Goal: Task Accomplishment & Management: Complete application form

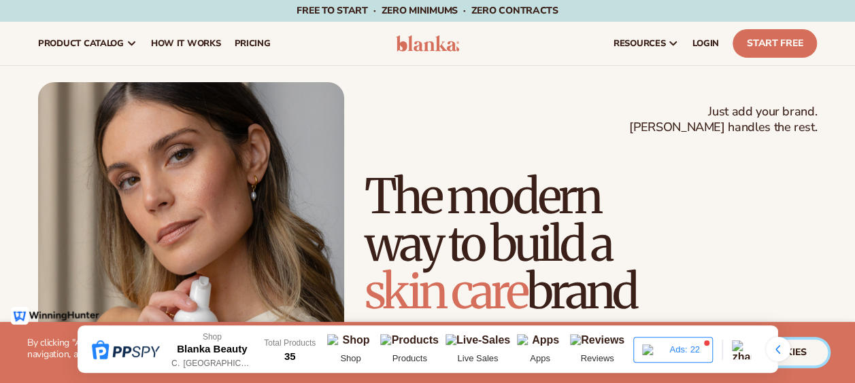
click at [814, 351] on button "accept all cookies" at bounding box center [754, 353] width 145 height 26
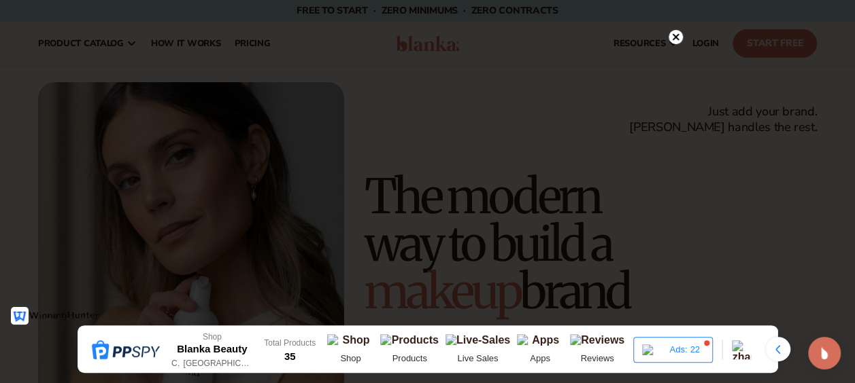
click at [674, 34] on circle at bounding box center [675, 37] width 14 height 14
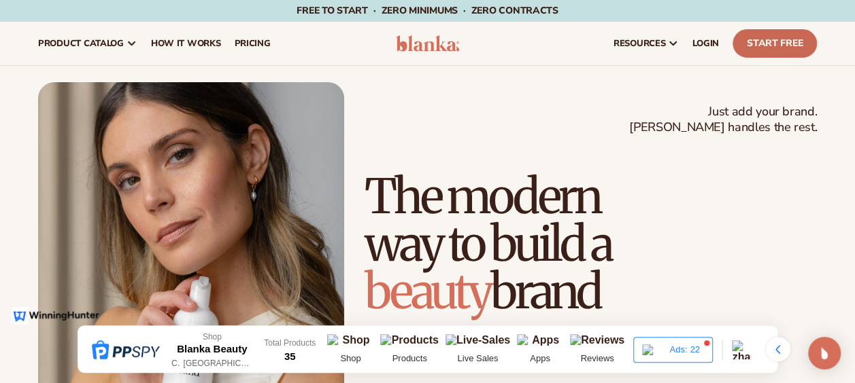
click at [774, 52] on link "Start Free" at bounding box center [774, 43] width 84 height 29
click at [717, 48] on span "LOGIN" at bounding box center [705, 43] width 27 height 11
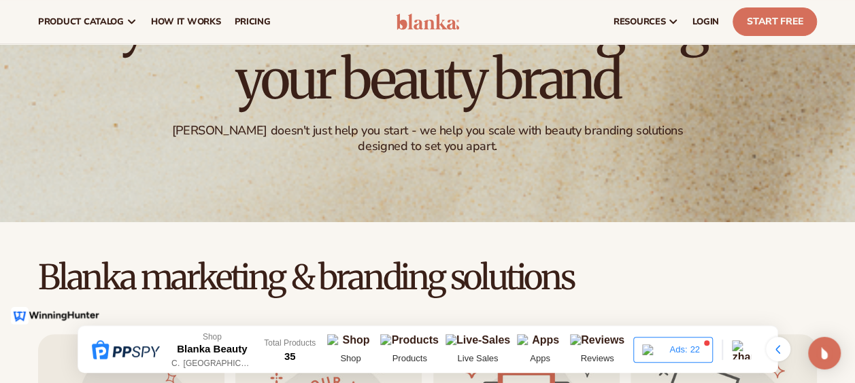
scroll to position [109, 0]
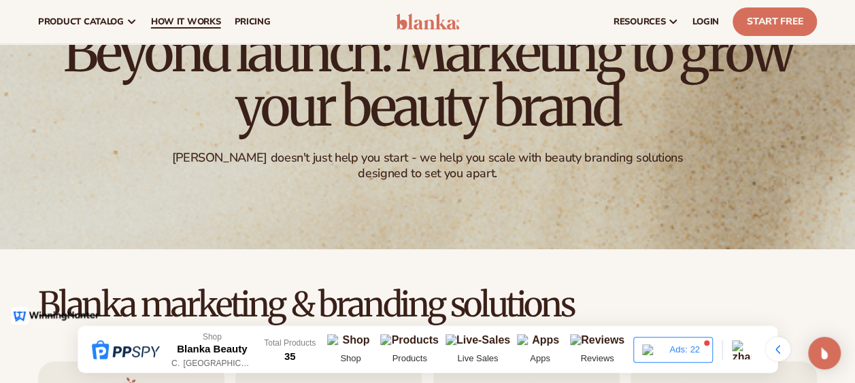
click at [196, 19] on span "How It Works" at bounding box center [186, 21] width 70 height 11
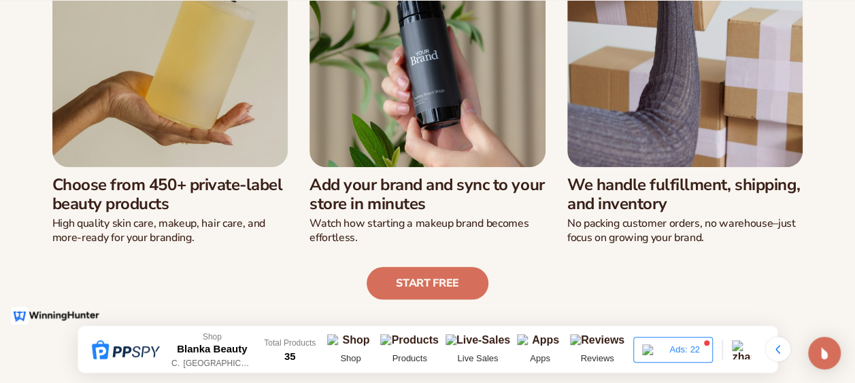
scroll to position [462, 0]
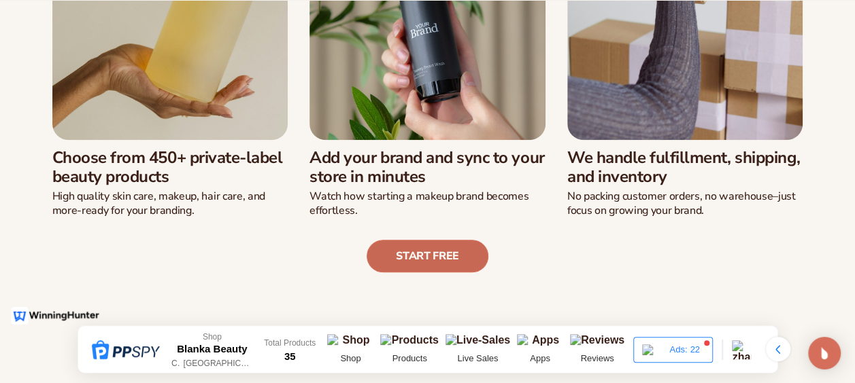
click at [403, 252] on link "Start free" at bounding box center [427, 256] width 122 height 33
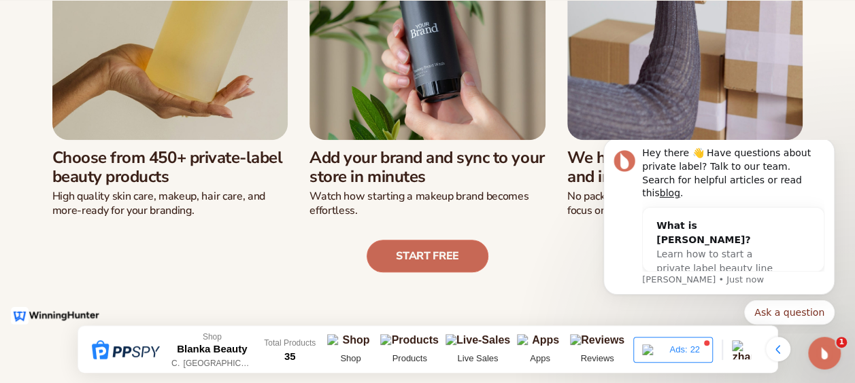
scroll to position [0, 0]
